Goal: Task Accomplishment & Management: Manage account settings

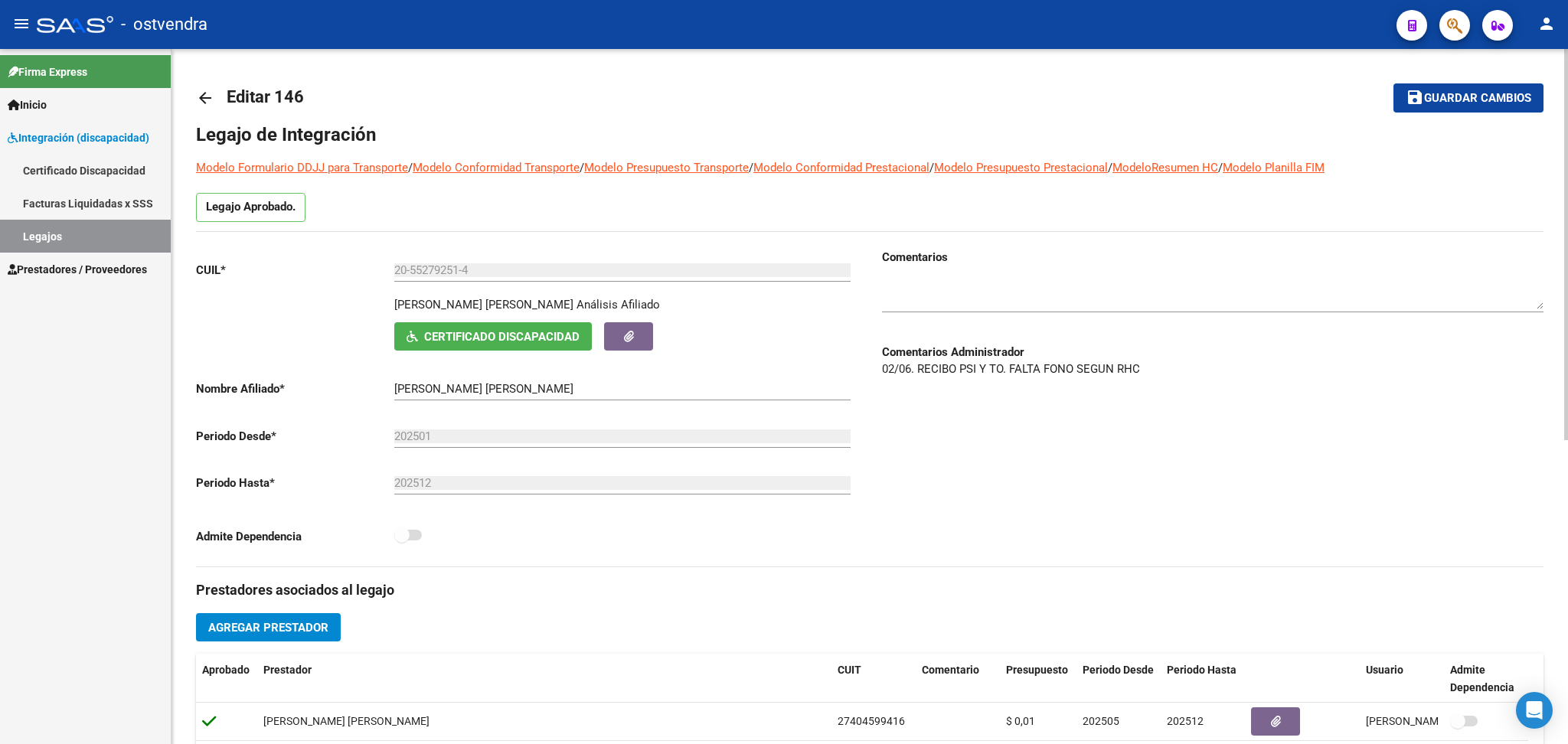
click at [206, 100] on mat-icon "arrow_back" at bounding box center [205, 98] width 18 height 18
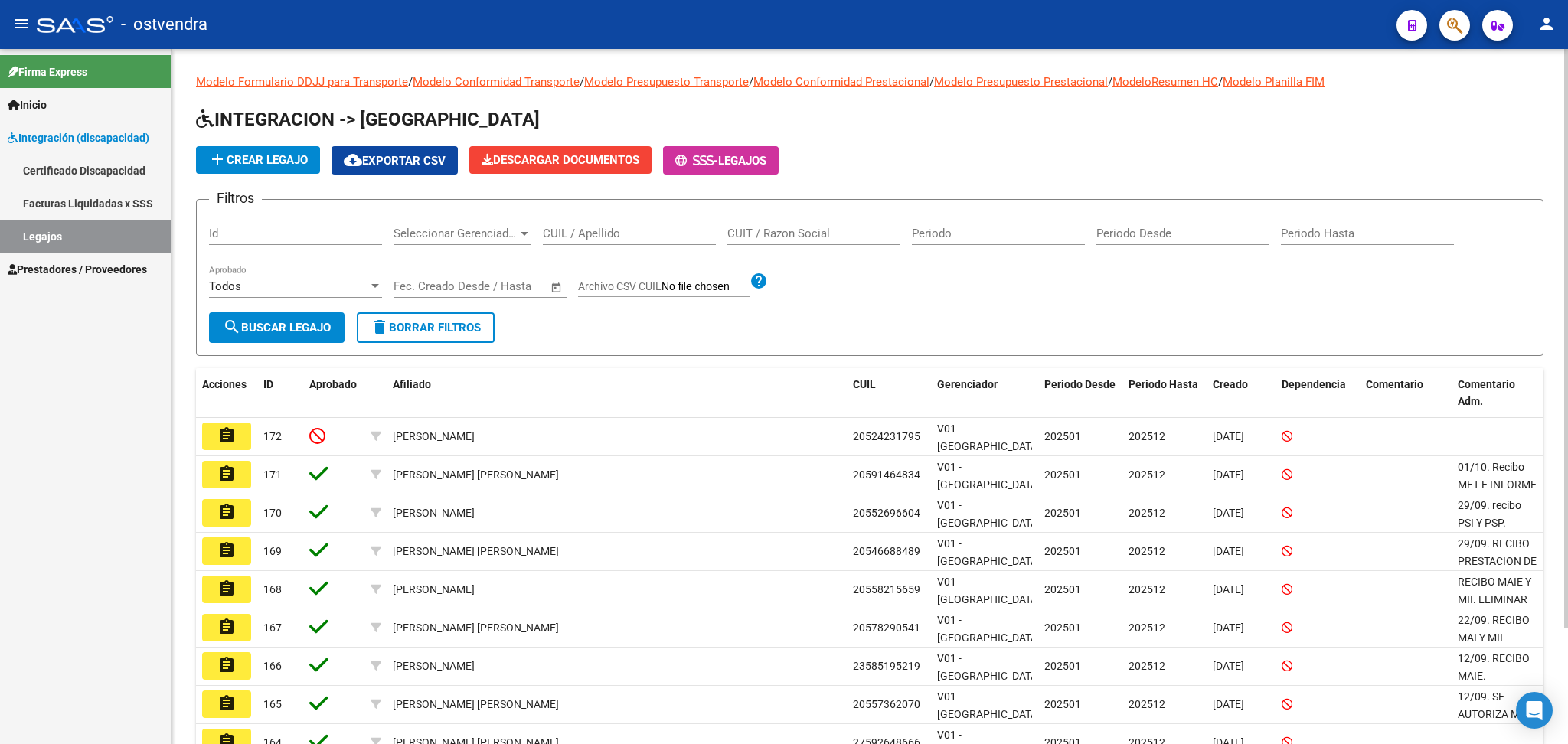
click at [757, 235] on input "CUIT / Razon Social" at bounding box center [814, 232] width 173 height 13
click at [652, 231] on input "CUIL / Apellido" at bounding box center [630, 232] width 173 height 13
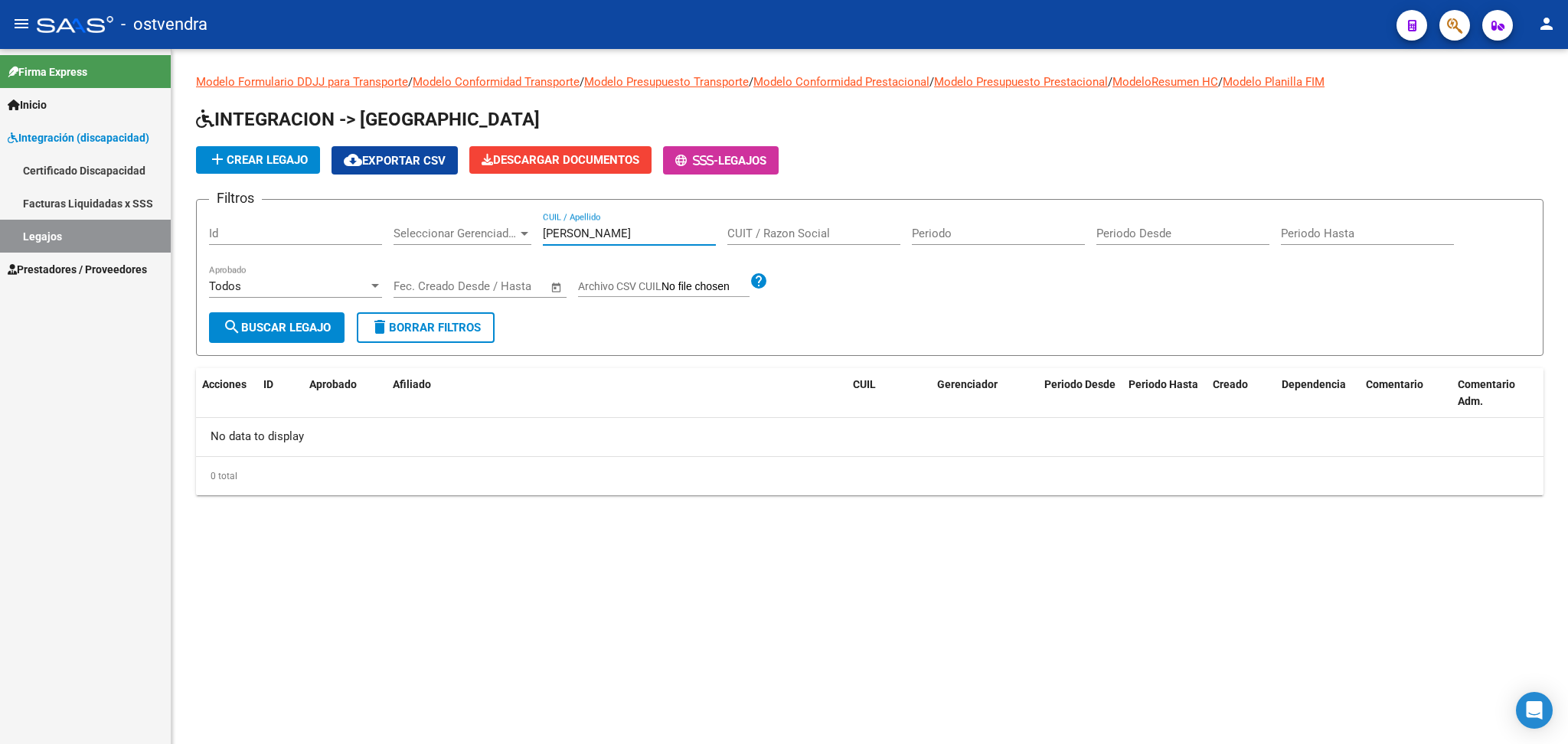
click at [569, 226] on input "[PERSON_NAME]" at bounding box center [630, 232] width 173 height 13
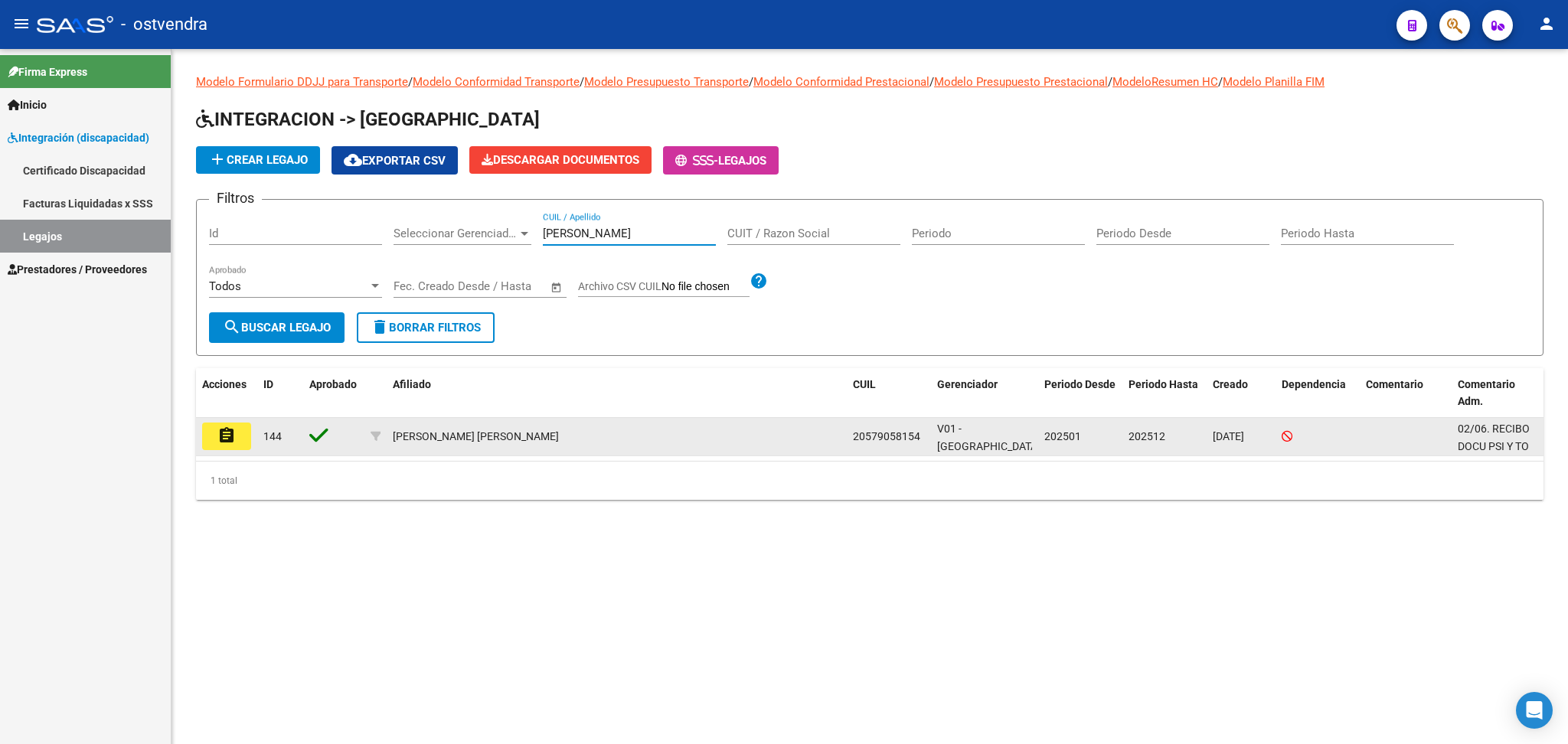
type input "[PERSON_NAME]"
click at [233, 438] on mat-icon "assignment" at bounding box center [226, 435] width 18 height 18
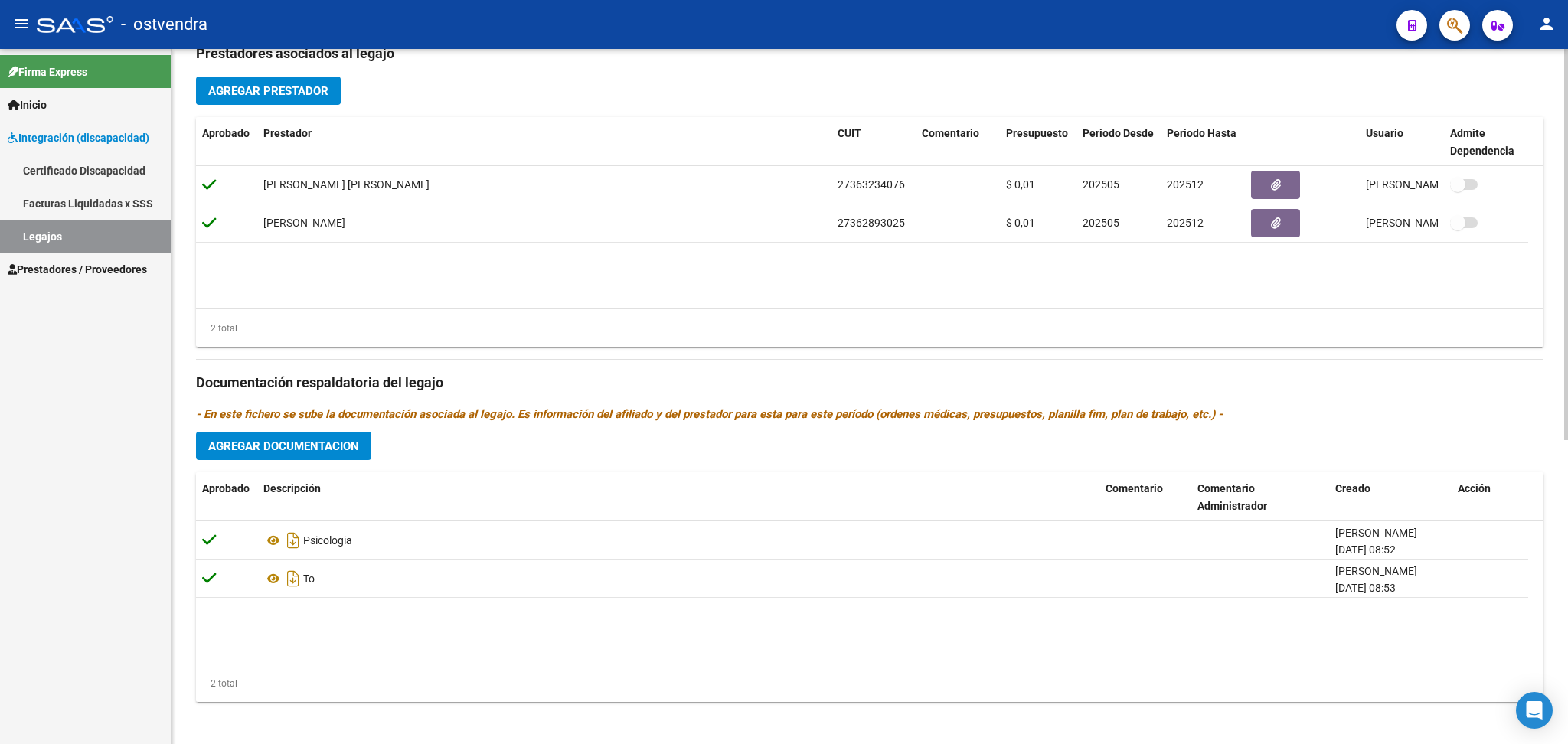
scroll to position [542, 0]
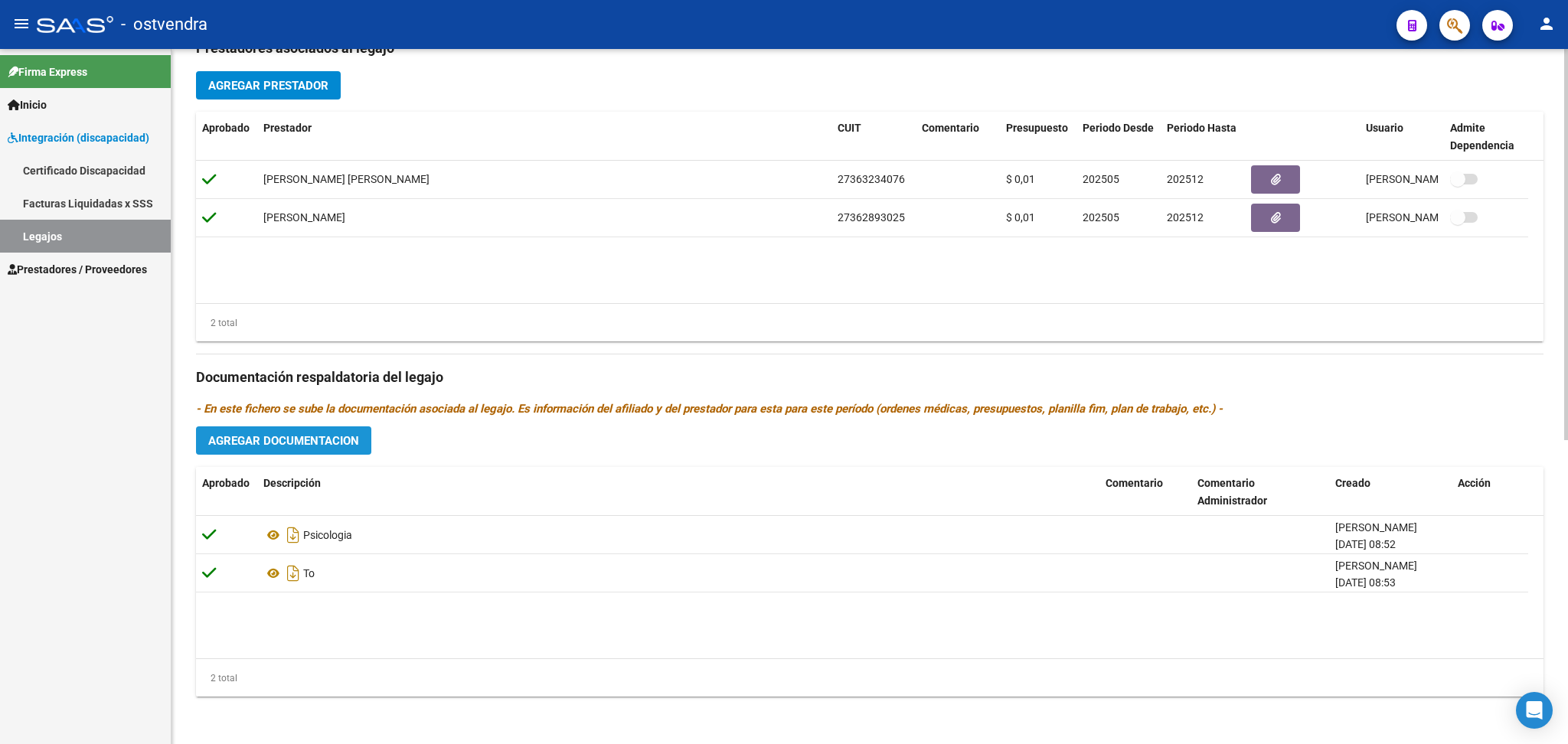
click at [330, 444] on span "Agregar Documentacion" at bounding box center [284, 440] width 151 height 13
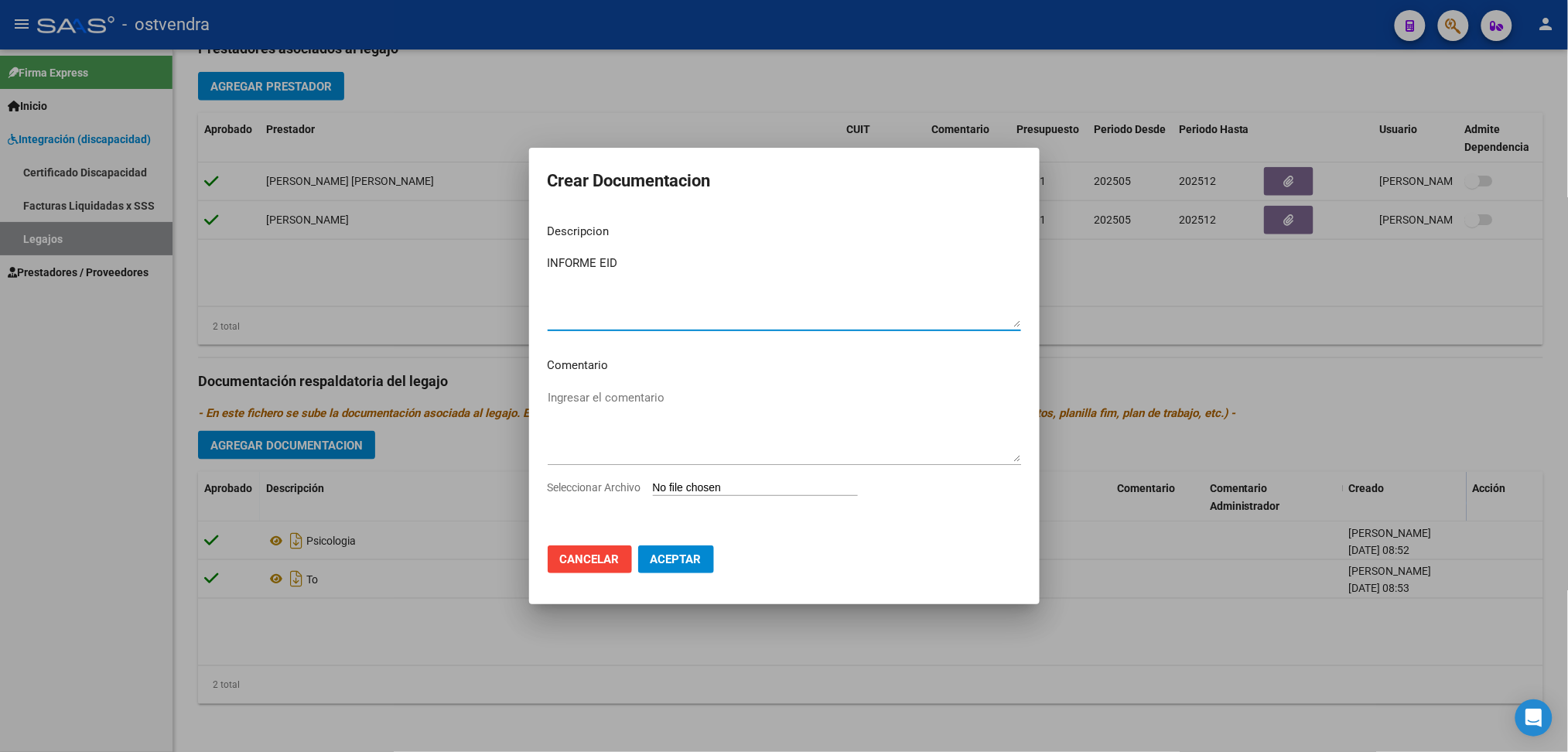
type textarea "INFORME EID"
click at [726, 484] on input "Seleccionar Archivo" at bounding box center [756, 488] width 205 height 15
type input "C:\fakepath\[PERSON_NAME] ANTONHY1.pdf"
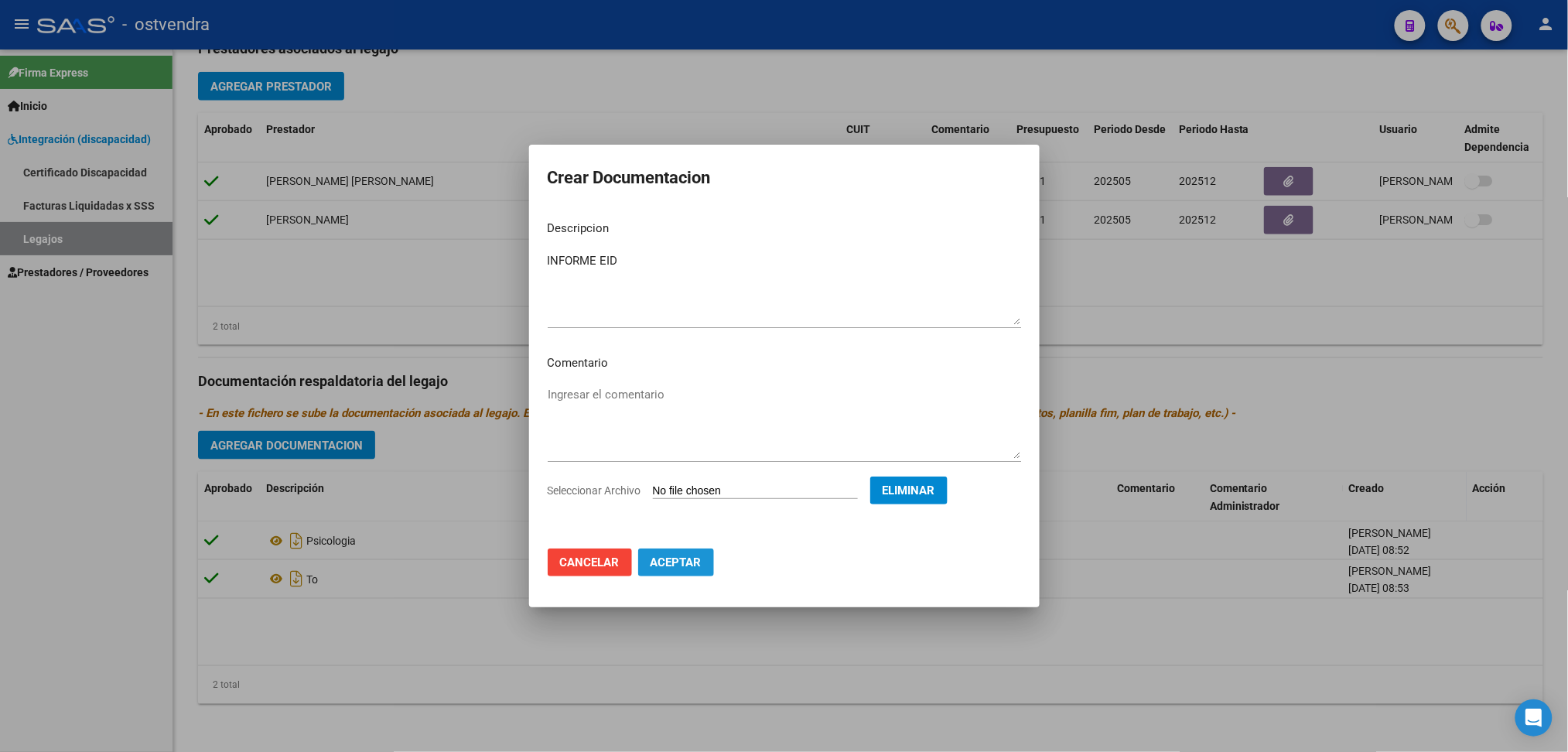
click at [649, 555] on button "Aceptar" at bounding box center [676, 562] width 76 height 28
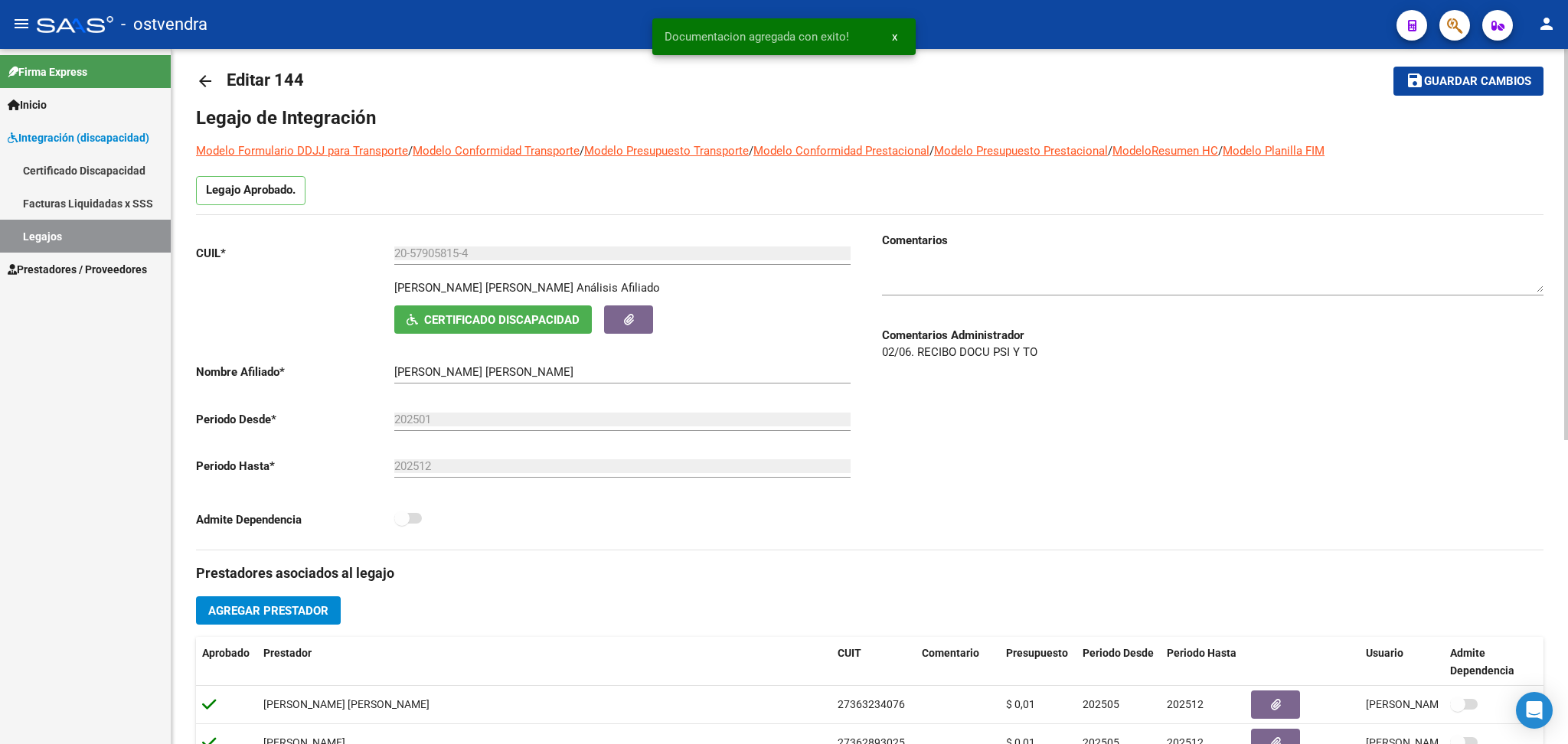
scroll to position [0, 0]
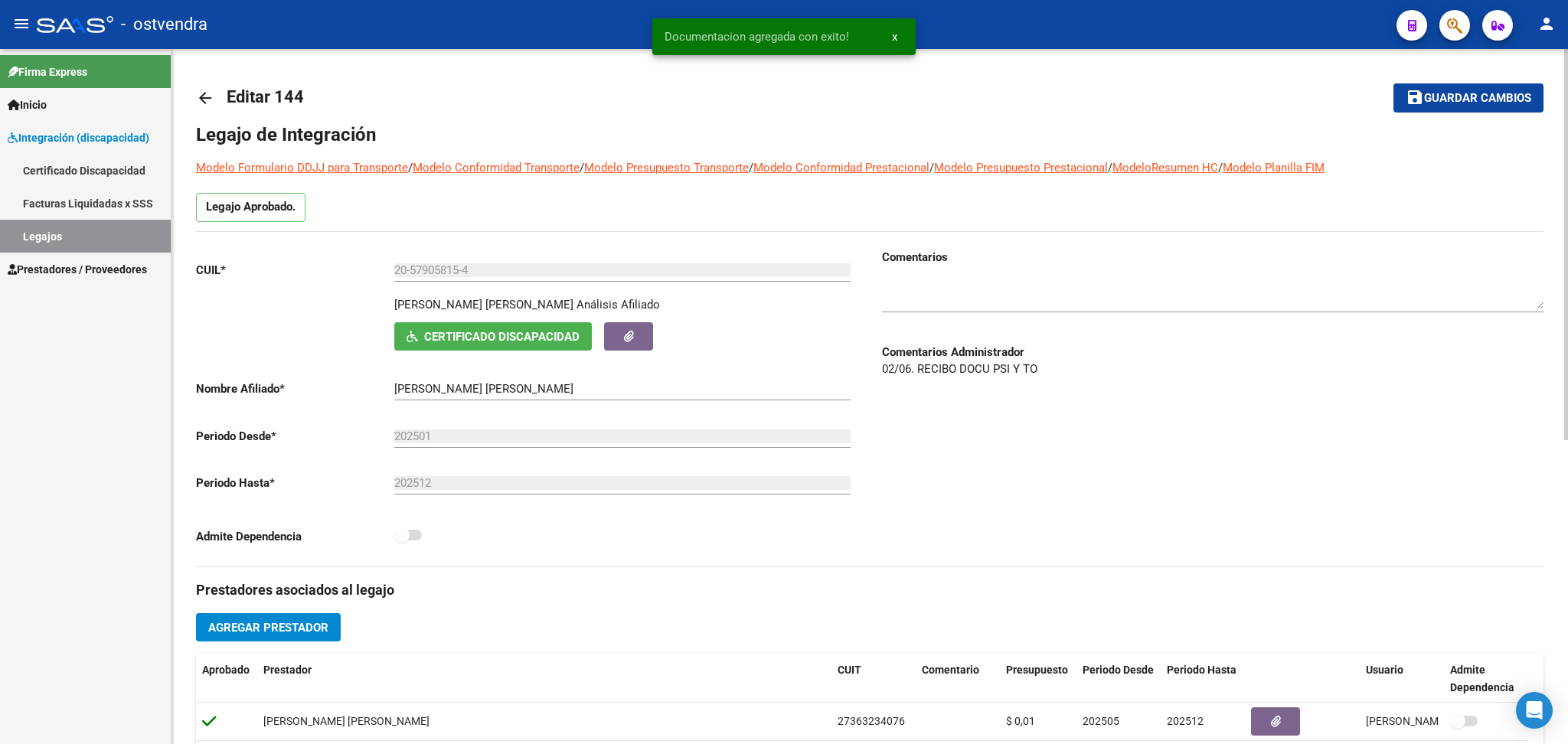
click at [908, 288] on textarea at bounding box center [1212, 293] width 662 height 31
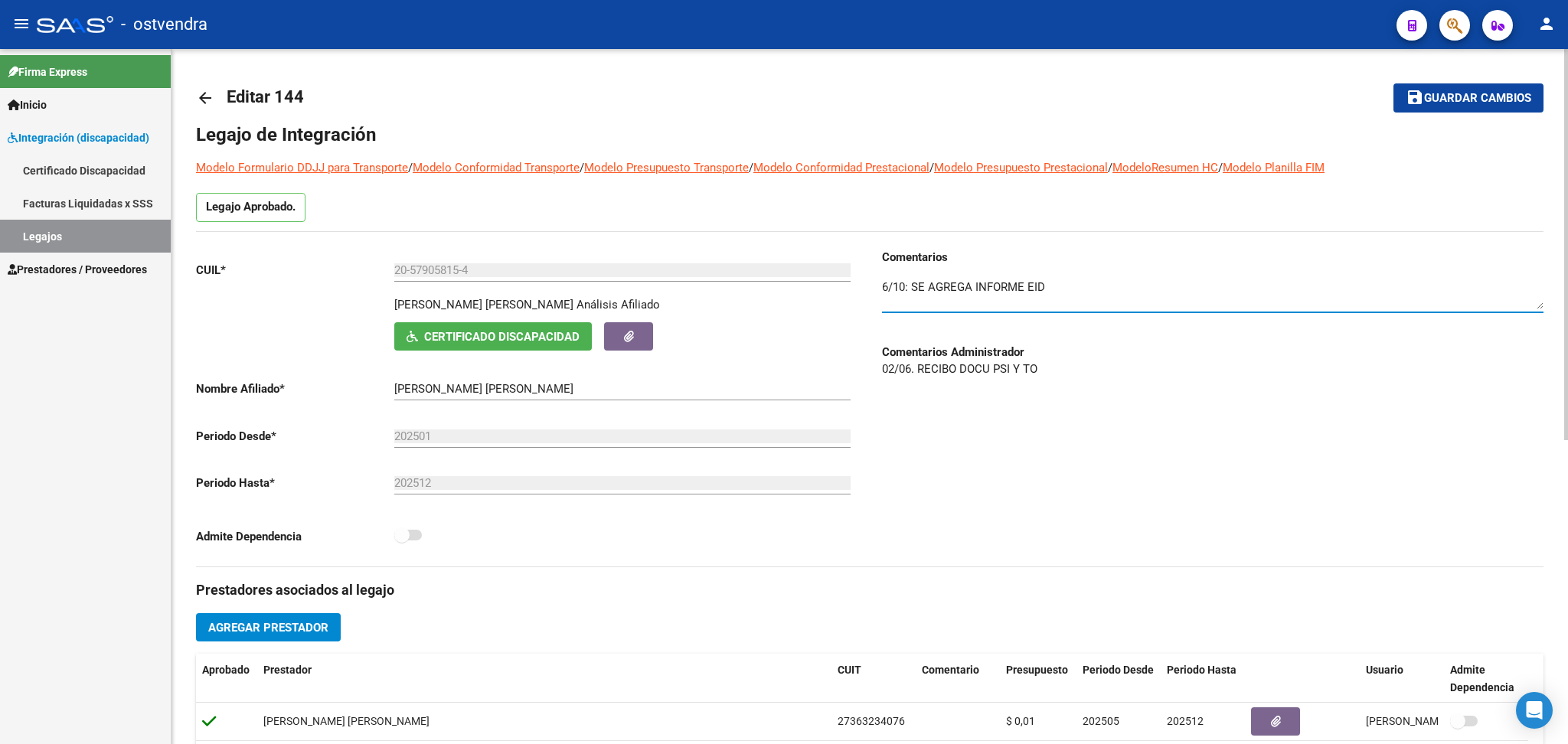
type textarea "6/10: SE AGREGA INFORME EID"
click at [1502, 103] on span "Guardar cambios" at bounding box center [1477, 98] width 107 height 13
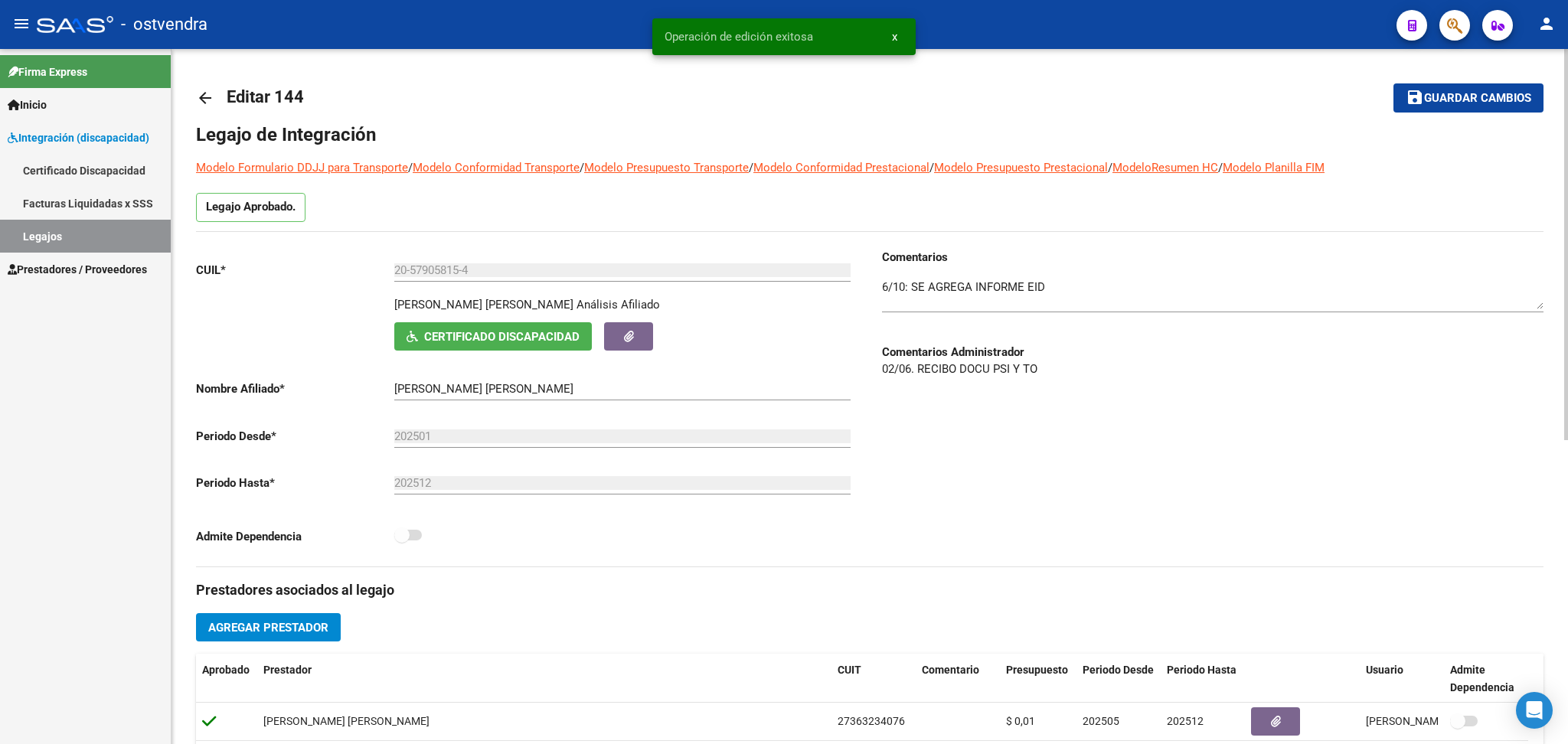
click at [198, 99] on mat-icon "arrow_back" at bounding box center [205, 98] width 18 height 18
